Goal: Book appointment/travel/reservation

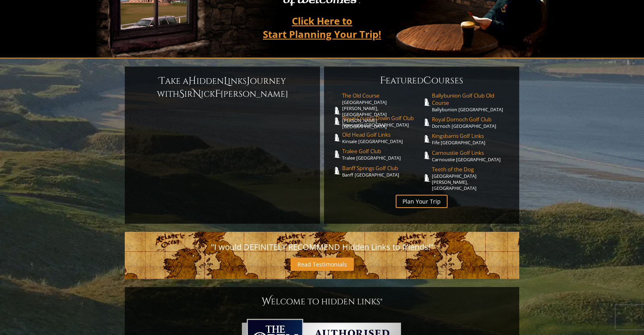
scroll to position [169, 0]
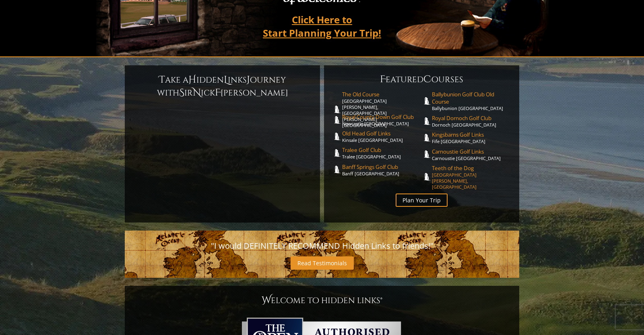
click at [452, 164] on span "Teeth of the Dog" at bounding box center [472, 167] width 80 height 7
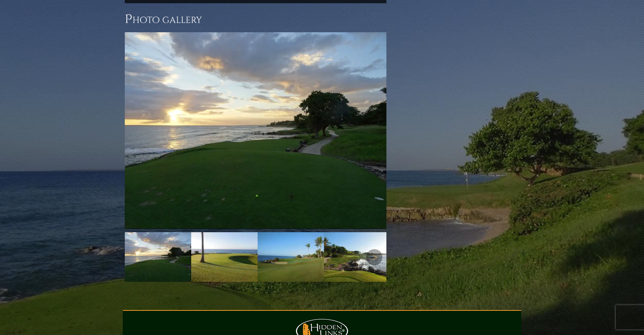
scroll to position [911, 0]
